Goal: Transaction & Acquisition: Subscribe to service/newsletter

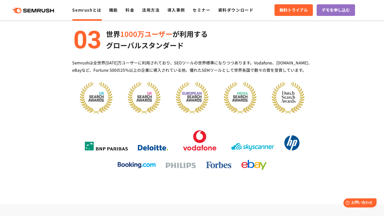
scroll to position [631, 0]
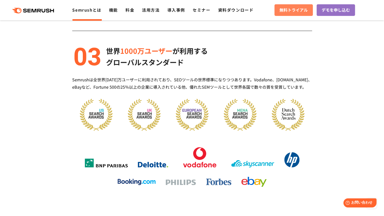
click at [290, 6] on link "無料トライアル" at bounding box center [294, 10] width 38 height 12
click at [39, 11] on icon at bounding box center [40, 11] width 4 height 4
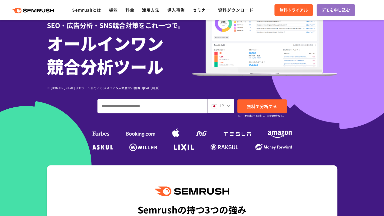
scroll to position [51, 0]
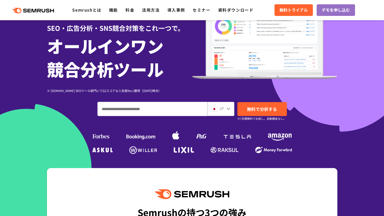
click at [177, 109] on input "ドメイン、キーワードまたはURLを入力してください" at bounding box center [152, 109] width 109 height 14
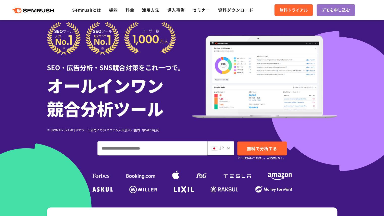
scroll to position [0, 0]
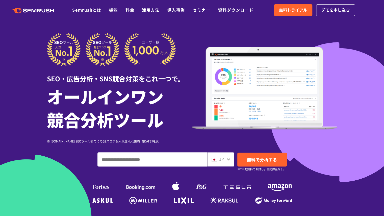
click at [148, 161] on input "ドメイン、キーワードまたはURLを入力してください" at bounding box center [152, 160] width 109 height 14
paste input "**********"
type input "**********"
click at [226, 159] on div "JP" at bounding box center [220, 159] width 16 height 7
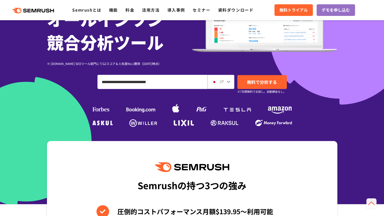
scroll to position [25, 0]
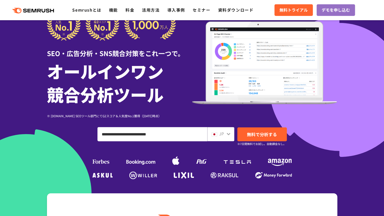
click at [227, 134] on icon at bounding box center [229, 134] width 4 height 2
click at [214, 133] on img at bounding box center [215, 134] width 6 height 4
click at [214, 135] on img at bounding box center [215, 134] width 6 height 4
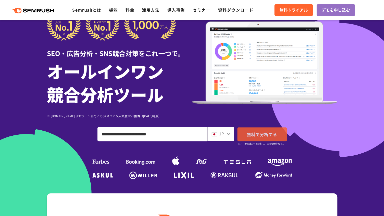
click at [258, 135] on span "無料で分析する" at bounding box center [262, 134] width 30 height 6
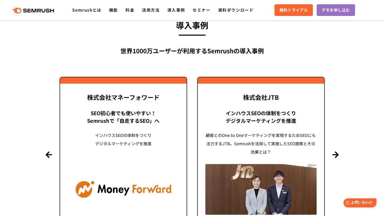
scroll to position [1238, 0]
